Goal: Task Accomplishment & Management: Manage account settings

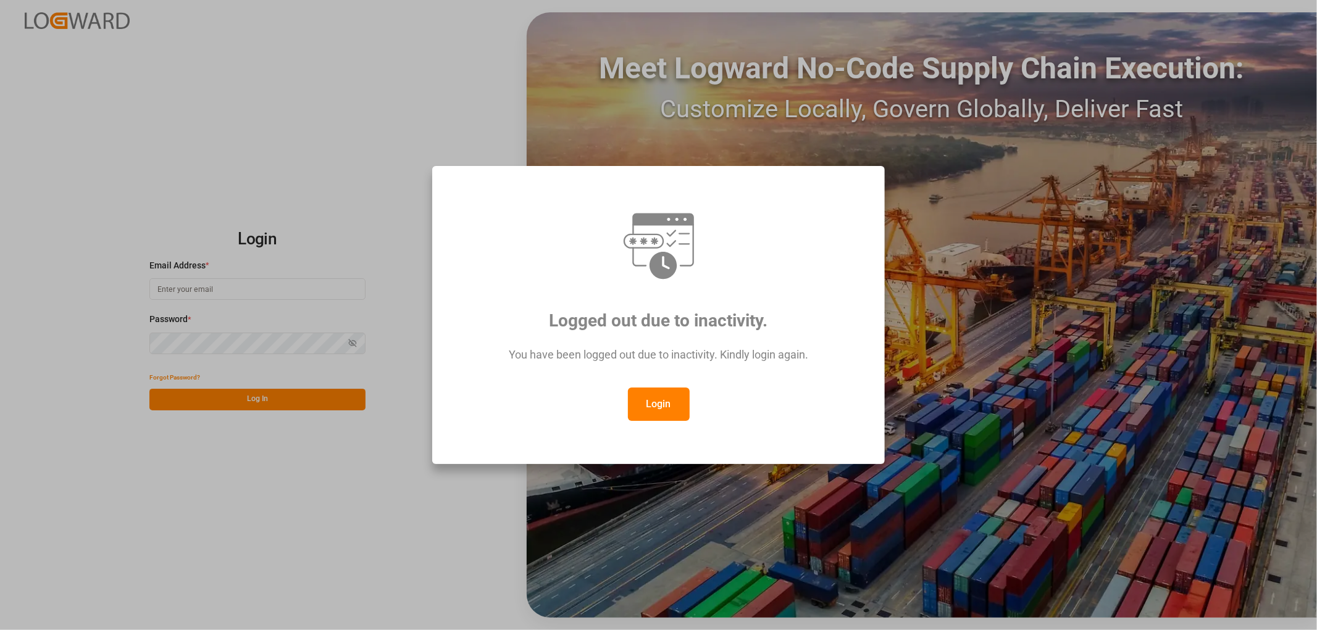
type input "shyamala.mantha@jamindustries.com"
click at [649, 404] on button "Login" at bounding box center [659, 404] width 62 height 33
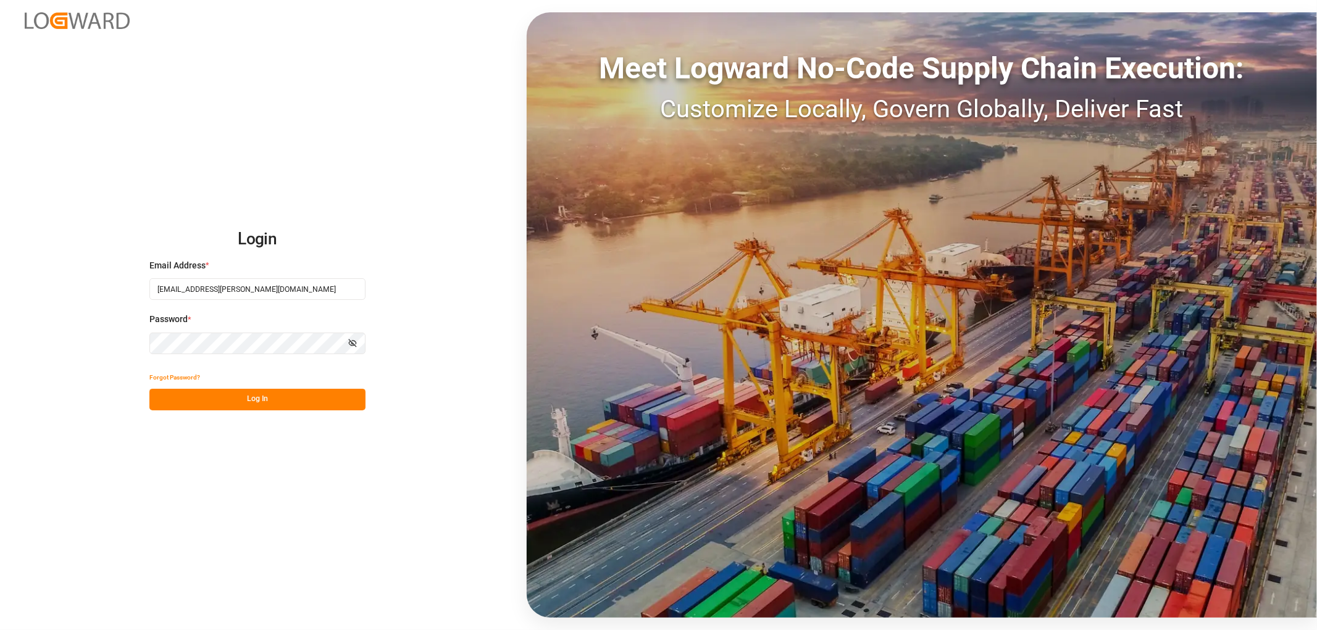
click at [226, 399] on button "Log In" at bounding box center [257, 400] width 216 height 22
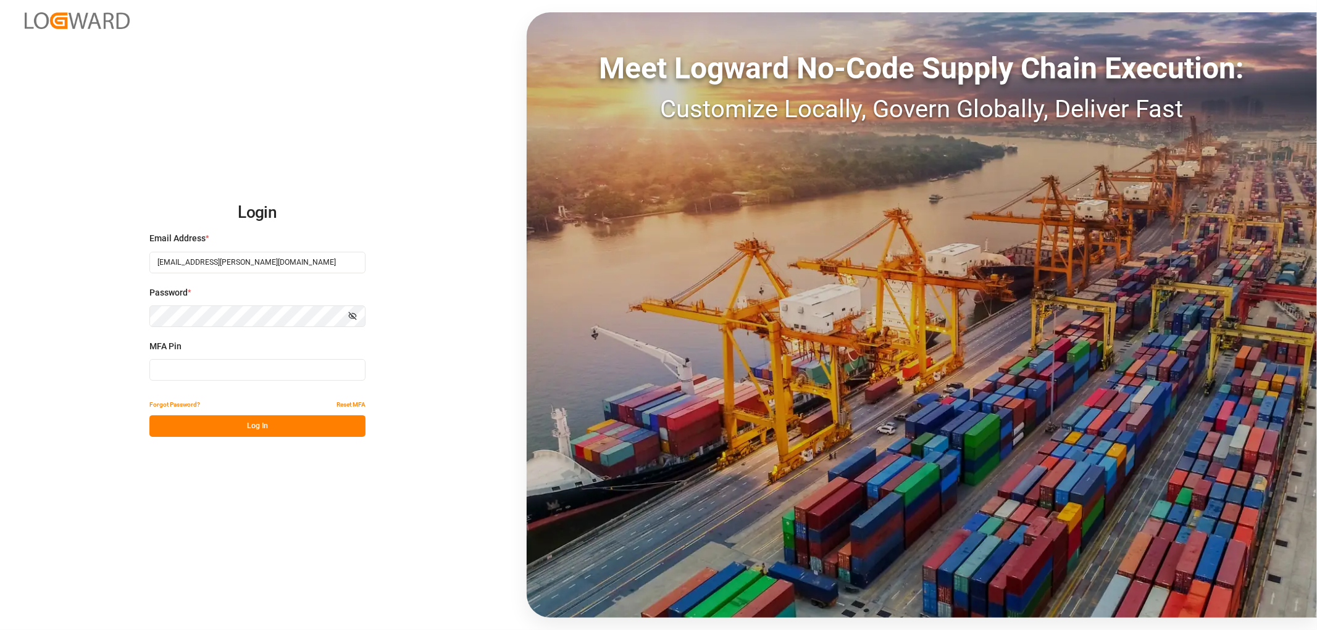
click at [183, 378] on input at bounding box center [257, 370] width 216 height 22
drag, startPoint x: 201, startPoint y: 374, endPoint x: 47, endPoint y: 366, distance: 154.6
click at [47, 366] on div "Login Email Address * shyamala.mantha@jamindustries.com Password * Show passwor…" at bounding box center [658, 315] width 1317 height 630
type input "668372"
click at [187, 426] on button "Log In" at bounding box center [257, 426] width 216 height 22
